Goal: Transaction & Acquisition: Purchase product/service

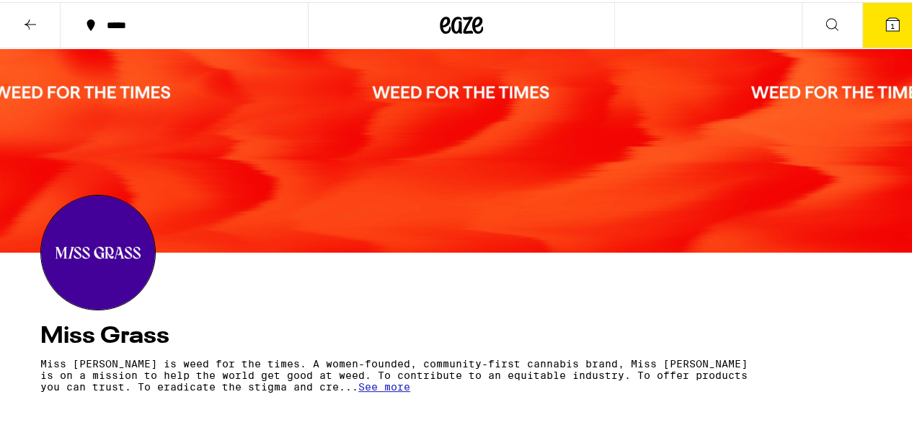
click at [22, 24] on icon at bounding box center [30, 22] width 17 height 17
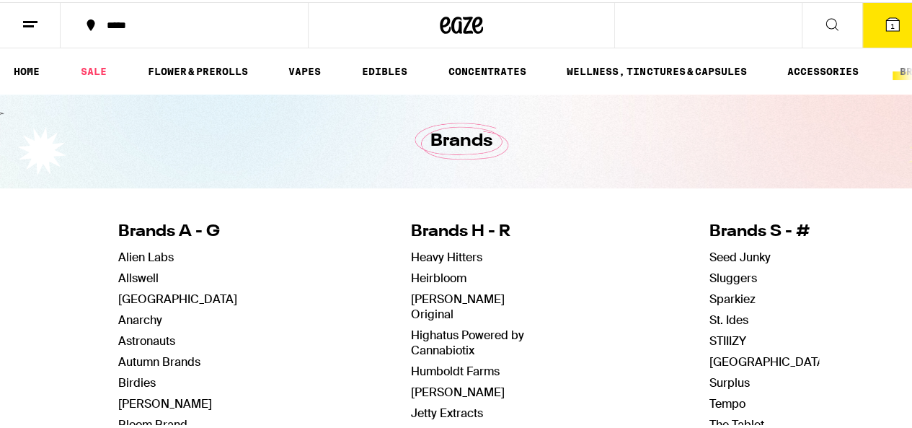
click at [37, 27] on icon at bounding box center [30, 22] width 17 height 17
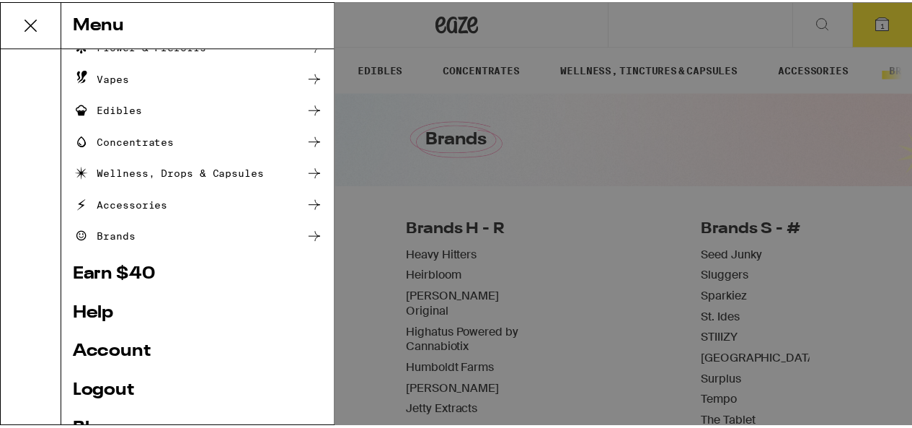
scroll to position [195, 0]
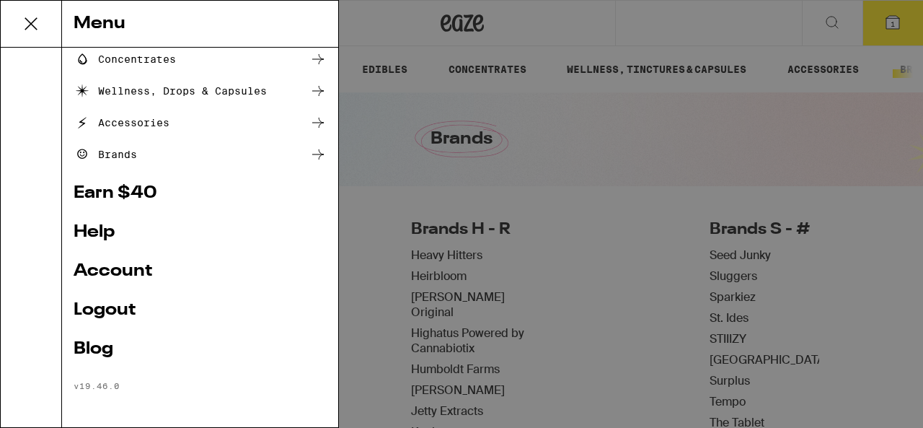
click at [137, 280] on link "Account" at bounding box center [200, 270] width 253 height 17
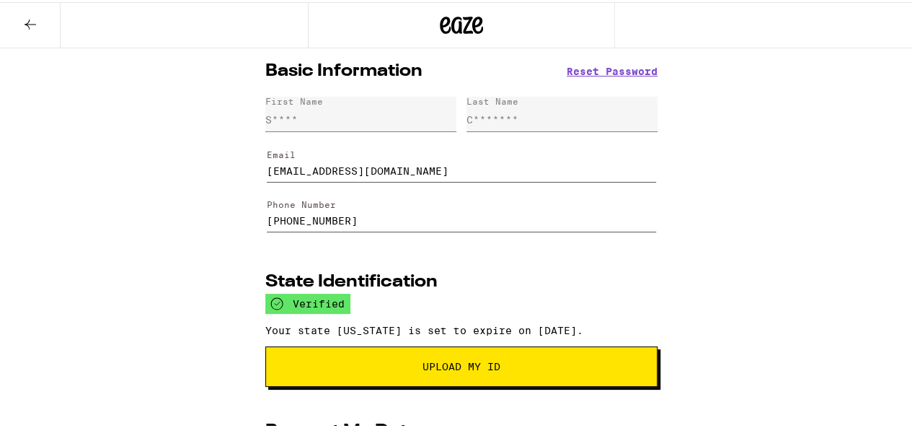
click at [35, 22] on icon at bounding box center [30, 22] width 17 height 17
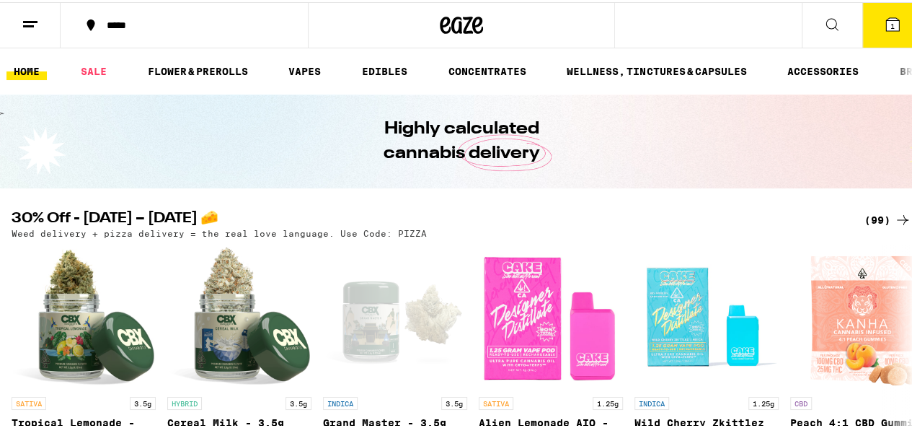
click at [28, 24] on line at bounding box center [28, 24] width 11 height 0
click at [32, 19] on div "Menu Shop Buy It Again Sale Flower & Prerolls Vapes Edibles Concentrates Wellne…" at bounding box center [461, 214] width 923 height 428
click at [32, 19] on line at bounding box center [30, 19] width 14 height 0
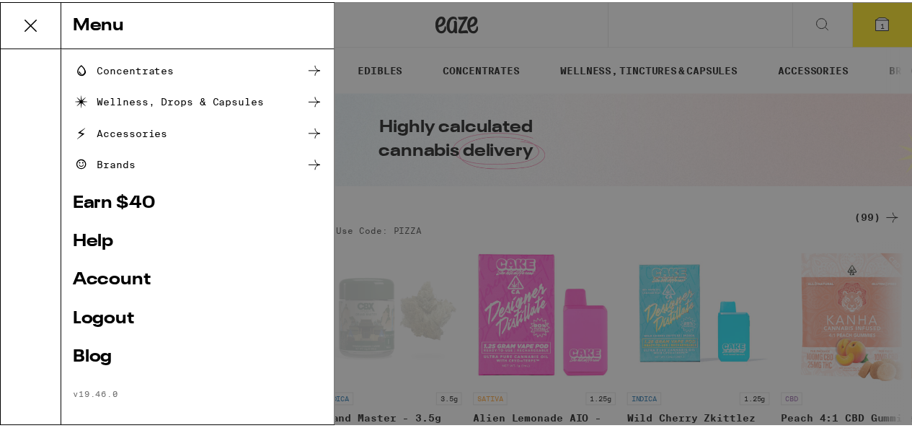
scroll to position [195, 0]
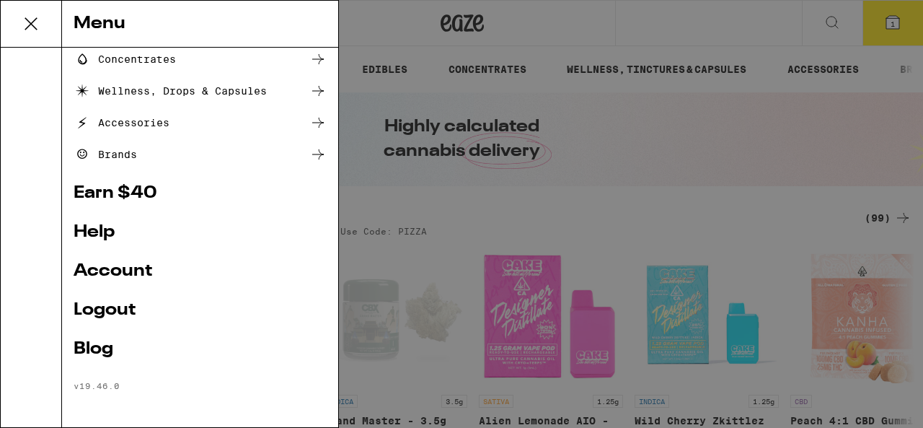
click at [572, 21] on div "Menu Shop Buy It Again Sale Flower & Prerolls Vapes Edibles Concentrates Wellne…" at bounding box center [461, 214] width 923 height 428
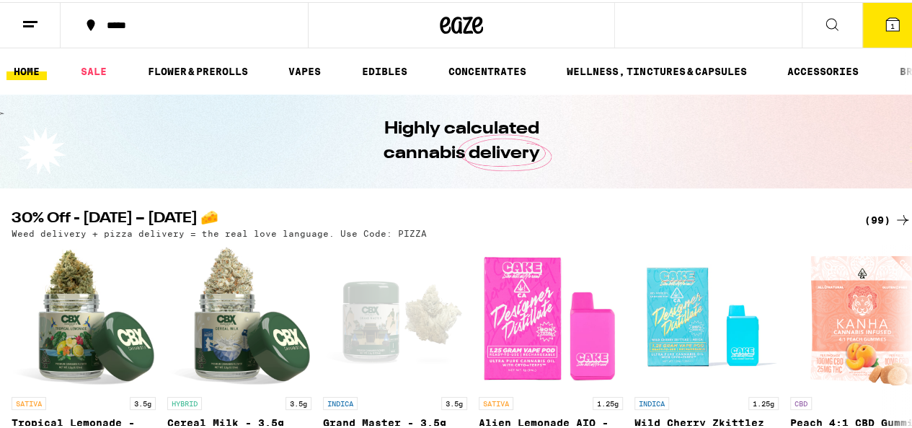
click at [875, 218] on div "(99)" at bounding box center [888, 217] width 47 height 17
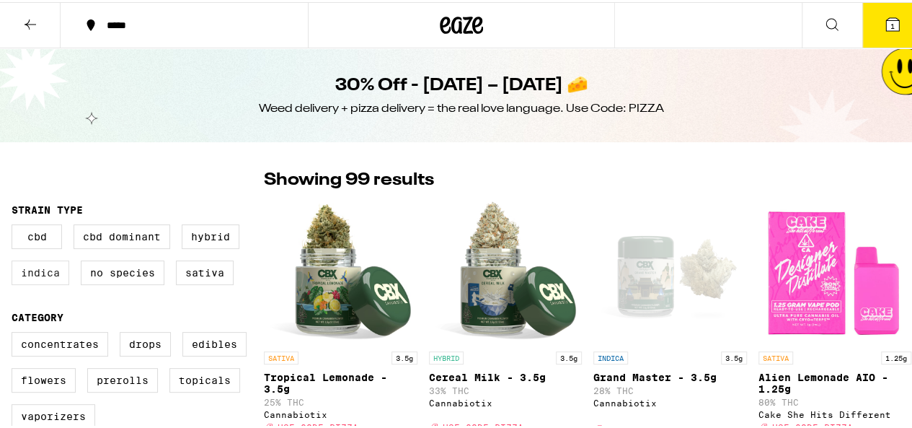
click at [18, 268] on label "Indica" at bounding box center [41, 270] width 58 height 25
click at [15, 225] on input "Indica" at bounding box center [14, 224] width 1 height 1
checkbox input "true"
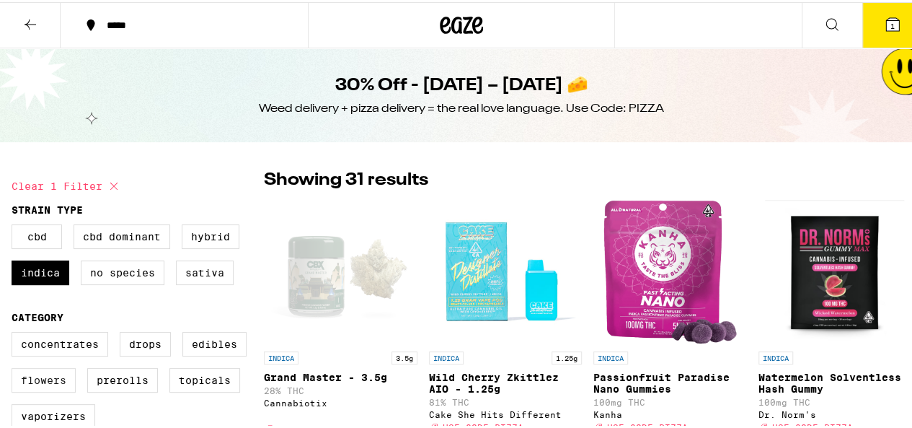
click at [53, 390] on label "Flowers" at bounding box center [44, 378] width 64 height 25
click at [15, 332] on input "Flowers" at bounding box center [14, 332] width 1 height 1
checkbox input "true"
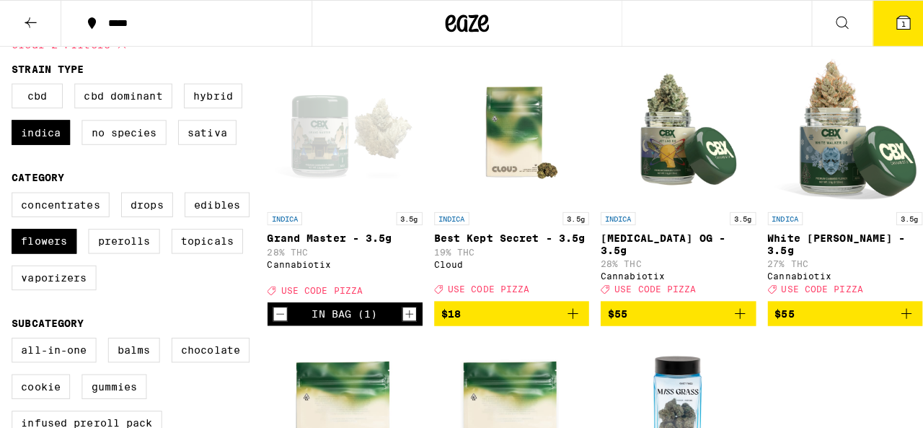
scroll to position [141, 0]
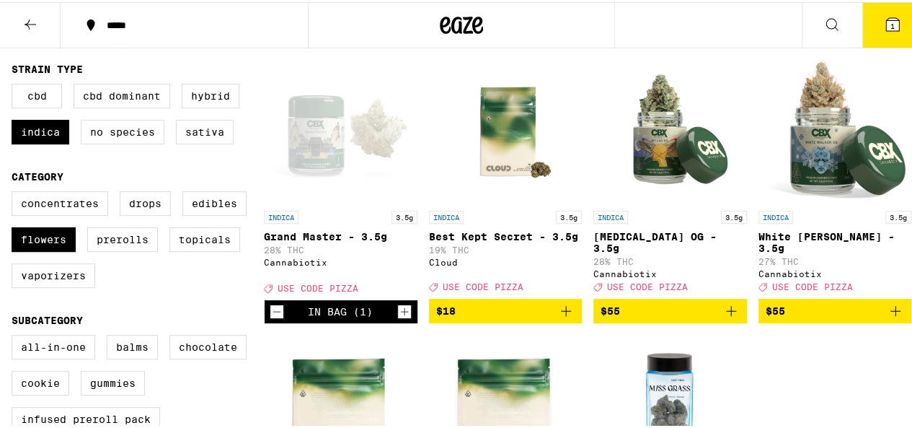
click at [645, 168] on img "Open page for Jet Lag OG - 3.5g from Cannabiotix" at bounding box center [670, 129] width 144 height 144
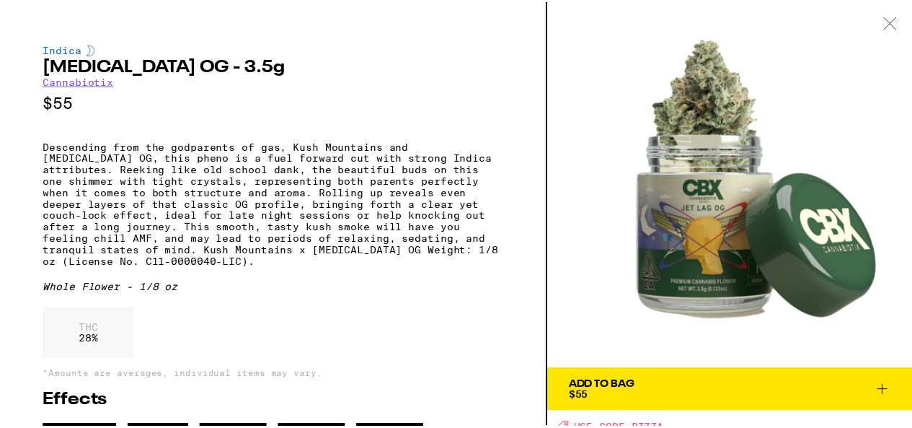
scroll to position [48, 0]
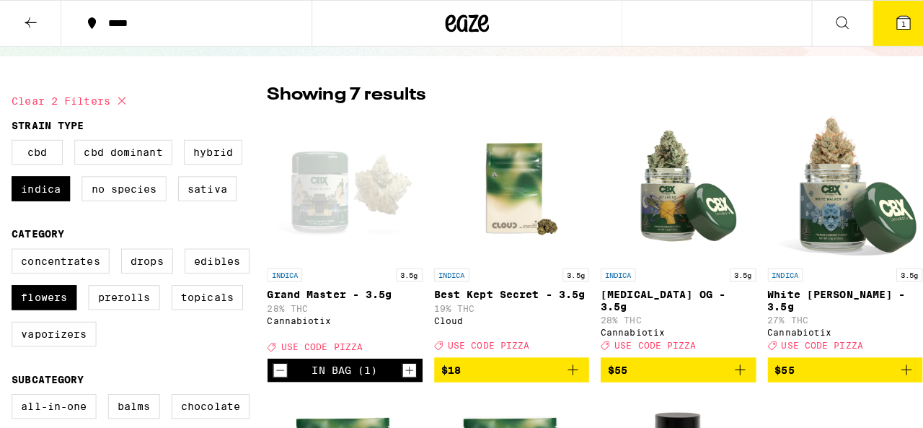
scroll to position [84, 0]
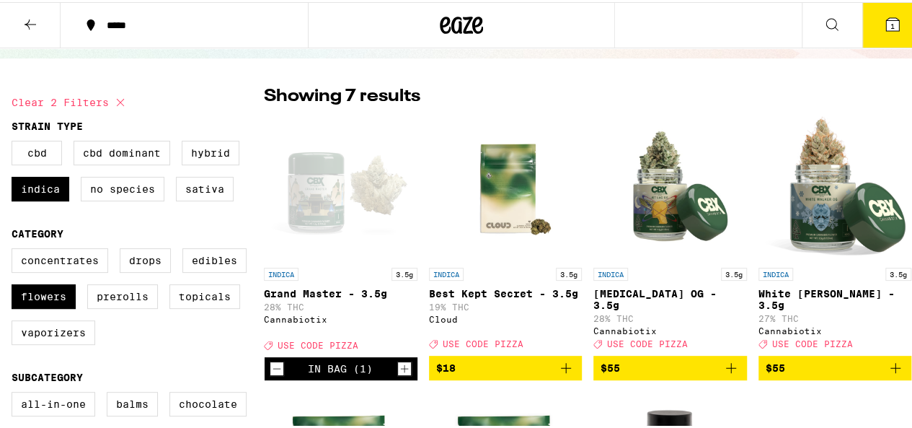
click at [319, 203] on div "Open page for Grand Master - 3.5g from Cannabiotix" at bounding box center [340, 186] width 144 height 144
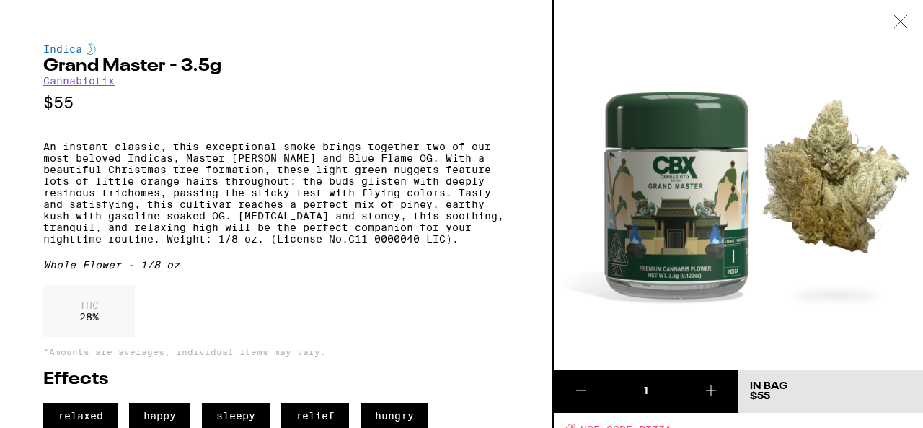
scroll to position [34, 0]
